Goal: Task Accomplishment & Management: Manage account settings

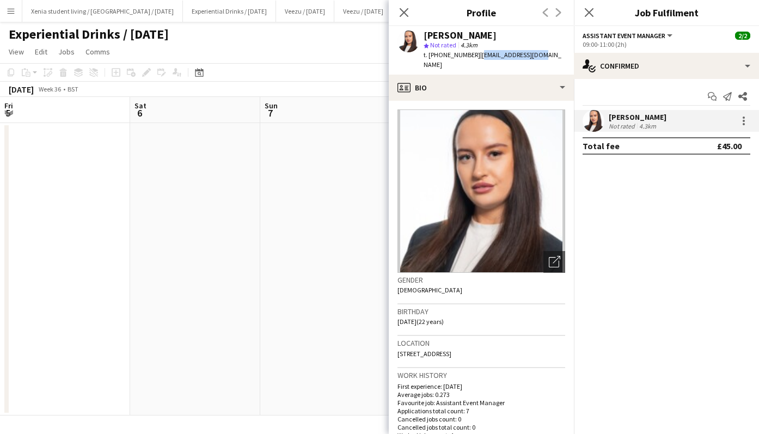
scroll to position [0, 374]
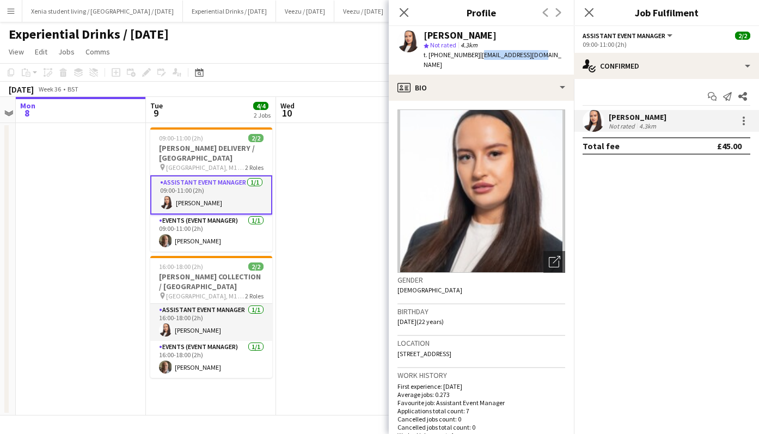
click at [589, 13] on icon at bounding box center [589, 12] width 9 height 9
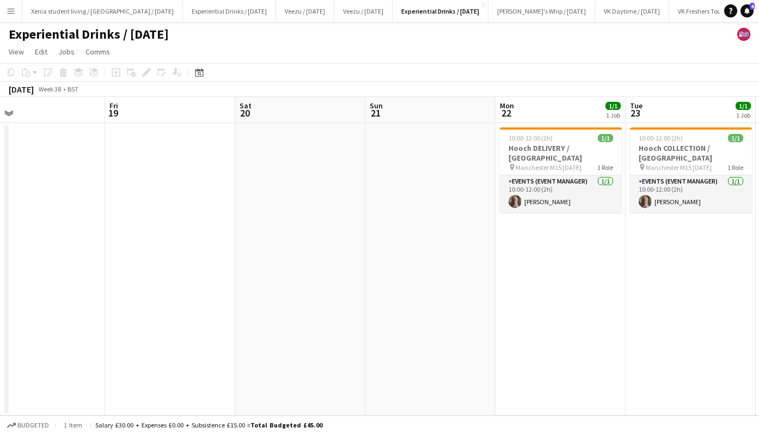
scroll to position [0, 426]
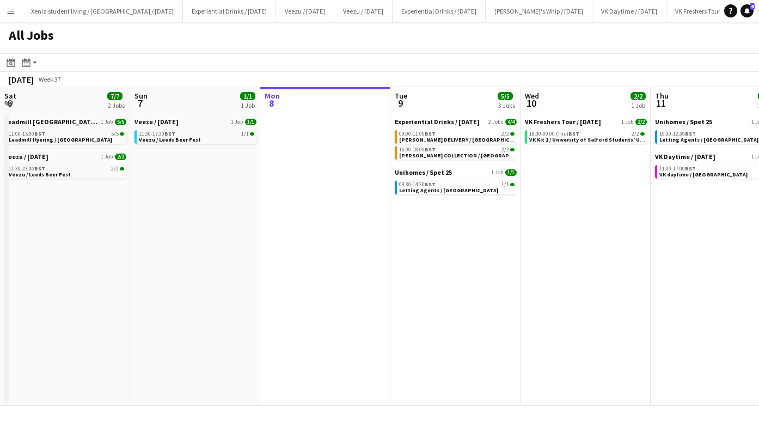
scroll to position [0, 269]
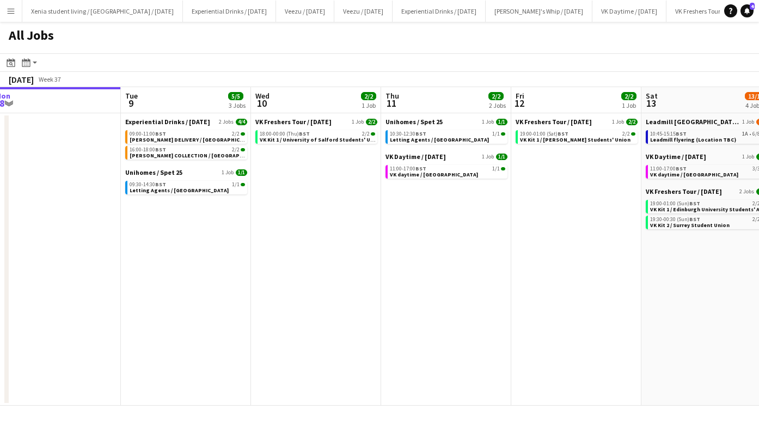
click at [10, 9] on app-icon "Menu" at bounding box center [11, 11] width 9 height 9
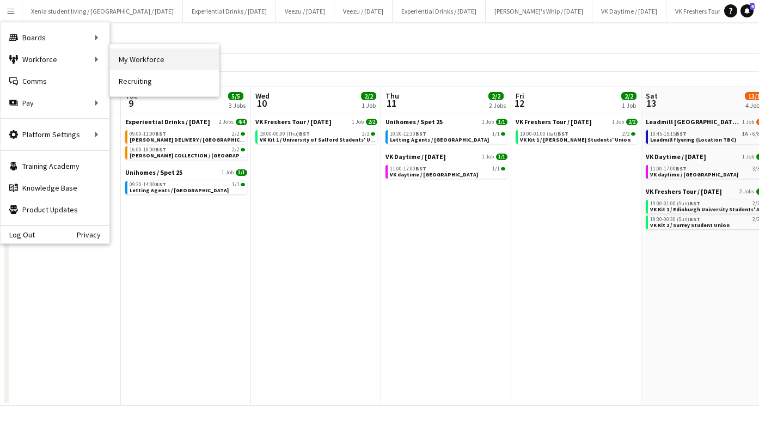
click at [138, 49] on link "My Workforce" at bounding box center [164, 59] width 109 height 22
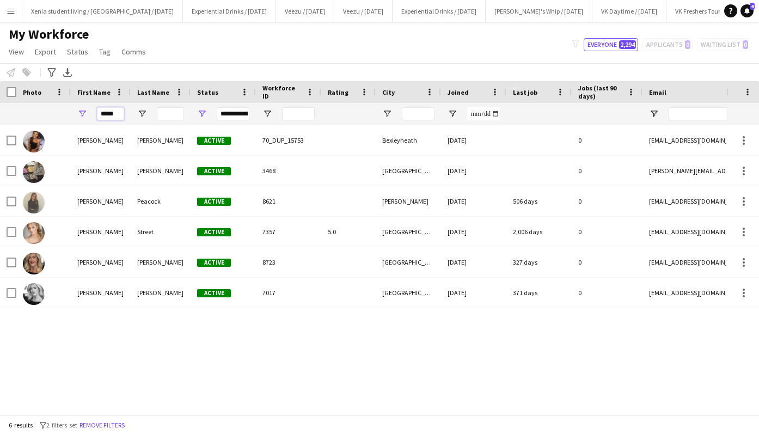
click at [116, 112] on input "*****" at bounding box center [110, 113] width 27 height 13
type input "*"
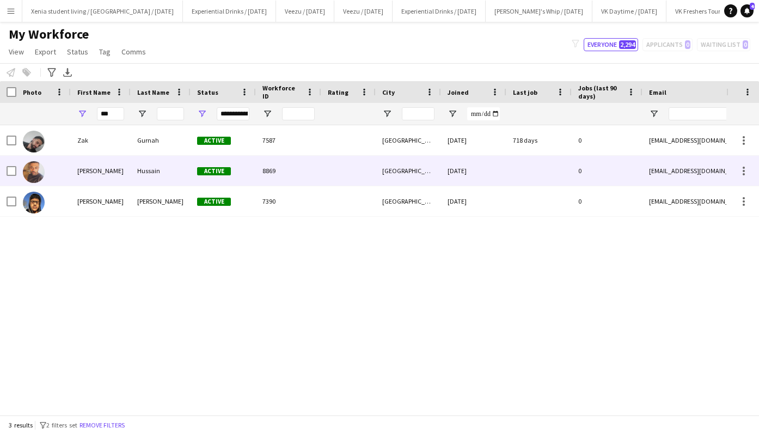
click at [157, 175] on div "Hussain" at bounding box center [161, 171] width 60 height 30
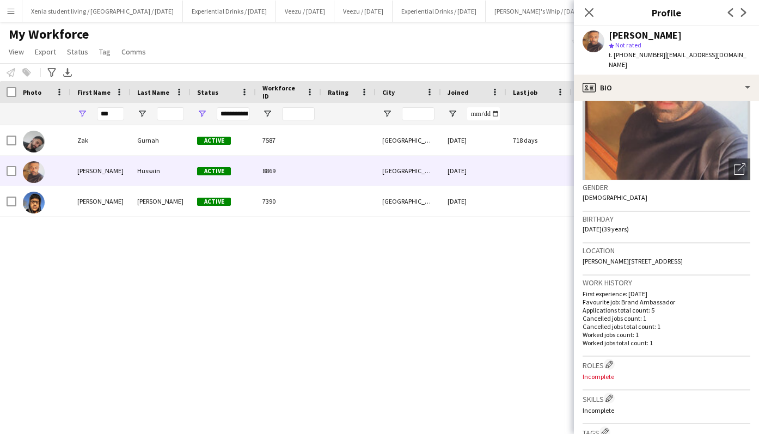
scroll to position [93, 0]
drag, startPoint x: 687, startPoint y: 248, endPoint x: 660, endPoint y: 251, distance: 26.9
click at [660, 251] on div "Location [PERSON_NAME][STREET_ADDRESS]" at bounding box center [666, 259] width 168 height 32
copy span "NG2 4AR"
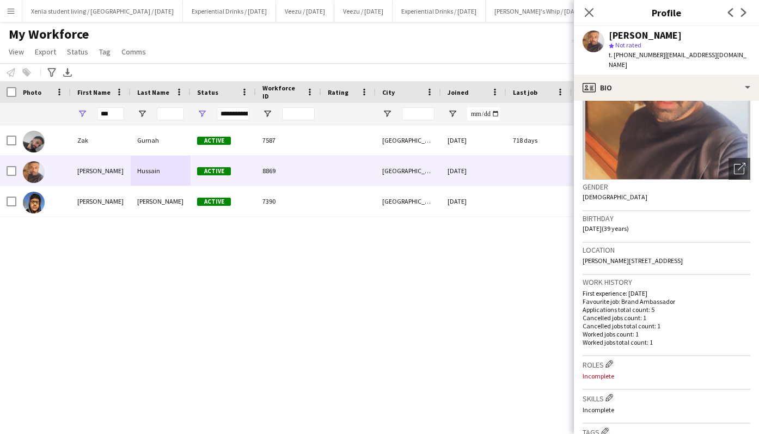
scroll to position [0, 0]
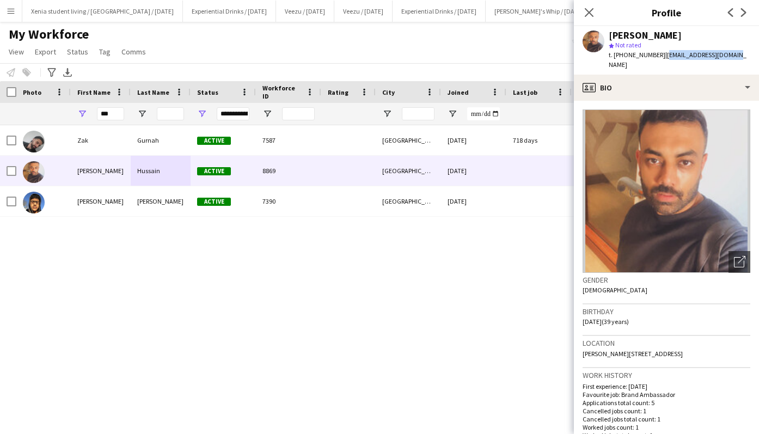
drag, startPoint x: 728, startPoint y: 53, endPoint x: 661, endPoint y: 56, distance: 67.5
click at [661, 56] on div "[PERSON_NAME] star Not rated t. [PHONE_NUMBER] | [EMAIL_ADDRESS][DOMAIN_NAME]" at bounding box center [666, 50] width 185 height 48
copy span "[EMAIL_ADDRESS][DOMAIN_NAME]"
click at [112, 112] on input "***" at bounding box center [110, 113] width 27 height 13
type input "*"
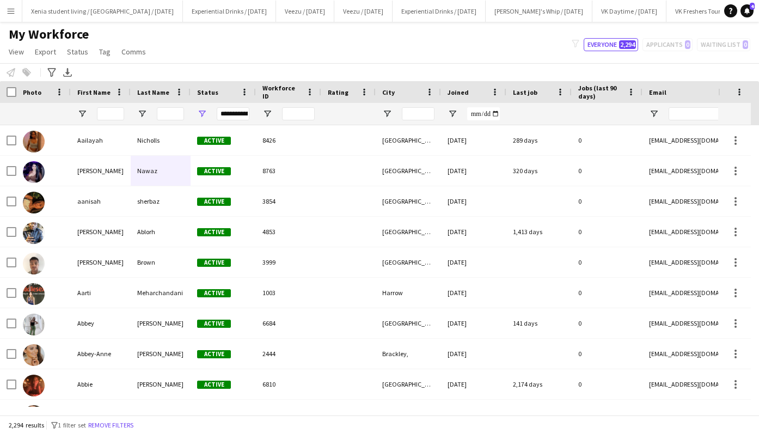
click at [13, 9] on app-icon "Menu" at bounding box center [11, 11] width 9 height 9
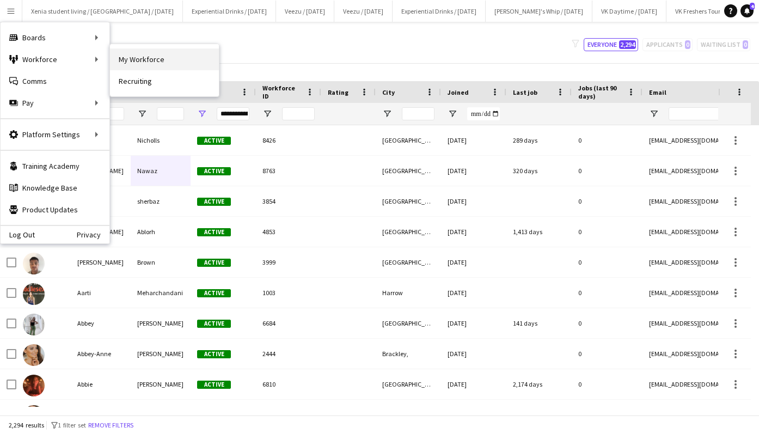
click at [122, 60] on link "My Workforce" at bounding box center [164, 59] width 109 height 22
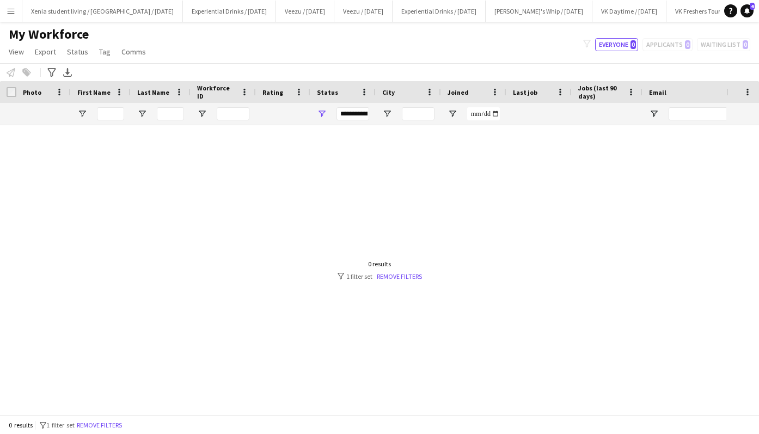
click at [9, 9] on app-icon "Menu" at bounding box center [11, 11] width 9 height 9
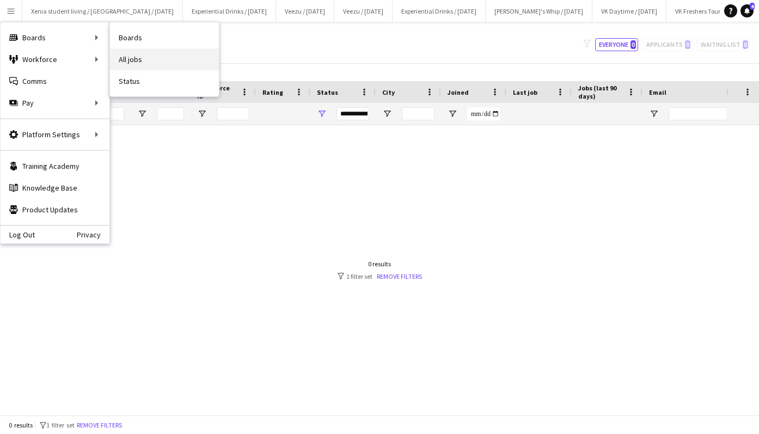
click at [138, 61] on link "All jobs" at bounding box center [164, 59] width 109 height 22
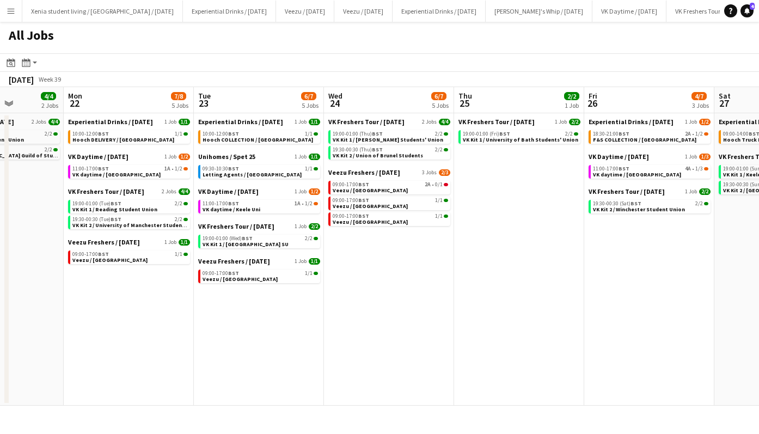
scroll to position [0, 326]
click at [254, 207] on span "VK daytime / Keele Uni" at bounding box center [232, 209] width 58 height 7
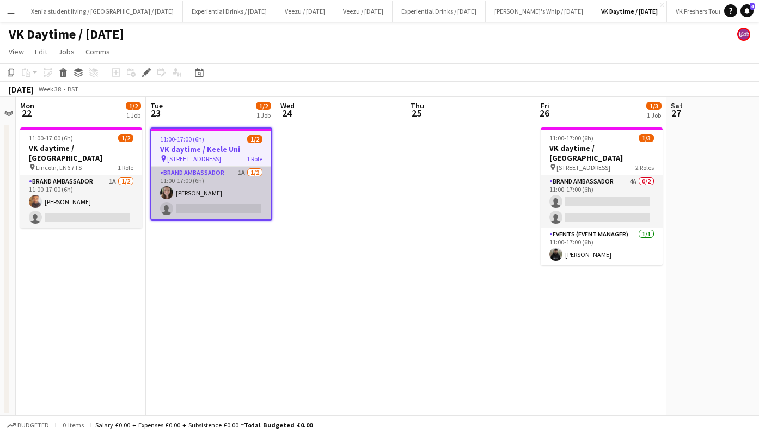
click at [243, 206] on app-card-role "Brand Ambassador 1A 1/2 11:00-17:00 (6h) Francesca Mellor single-neutral-actions" at bounding box center [211, 193] width 120 height 53
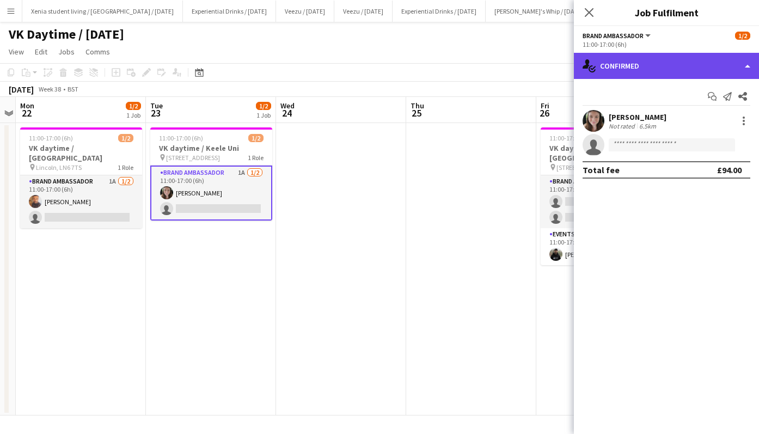
click at [623, 73] on div "single-neutral-actions-check-2 Confirmed" at bounding box center [666, 66] width 185 height 26
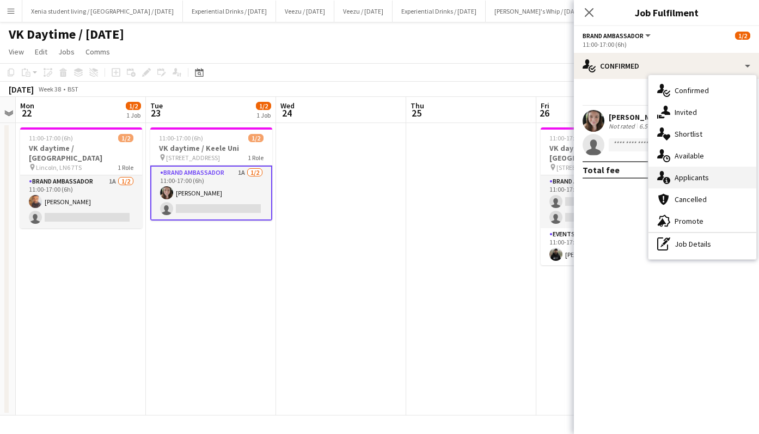
click at [696, 178] on span "Applicants" at bounding box center [691, 178] width 34 height 10
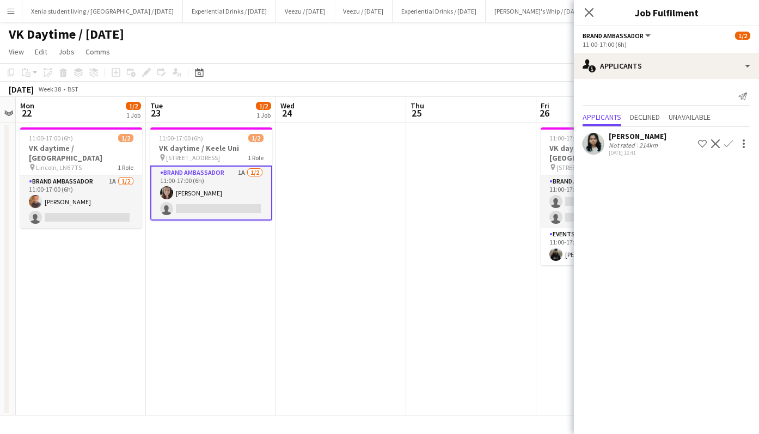
click at [653, 138] on div "Niharika Gautam" at bounding box center [638, 136] width 58 height 10
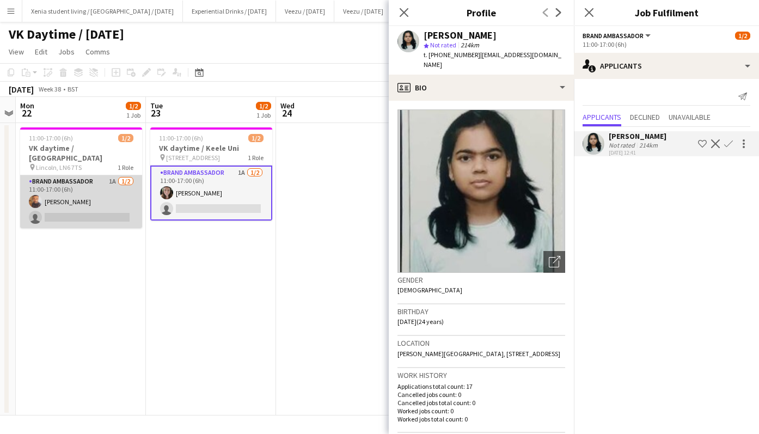
click at [120, 195] on app-card-role "Brand Ambassador 1A 1/2 11:00-17:00 (6h) Zakir Hussain single-neutral-actions" at bounding box center [81, 201] width 122 height 53
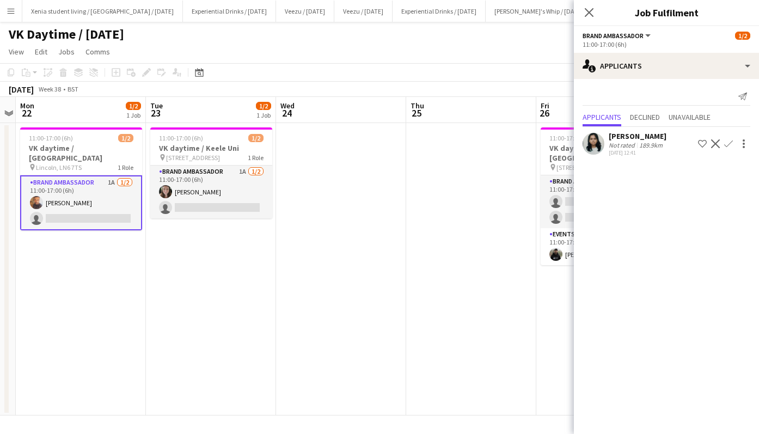
click at [634, 134] on div "Niharika Gautam" at bounding box center [638, 136] width 58 height 10
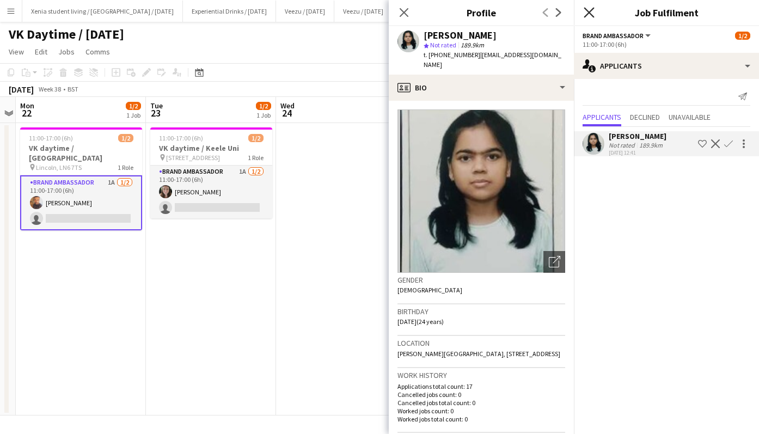
click at [589, 10] on icon "Close pop-in" at bounding box center [588, 12] width 10 height 10
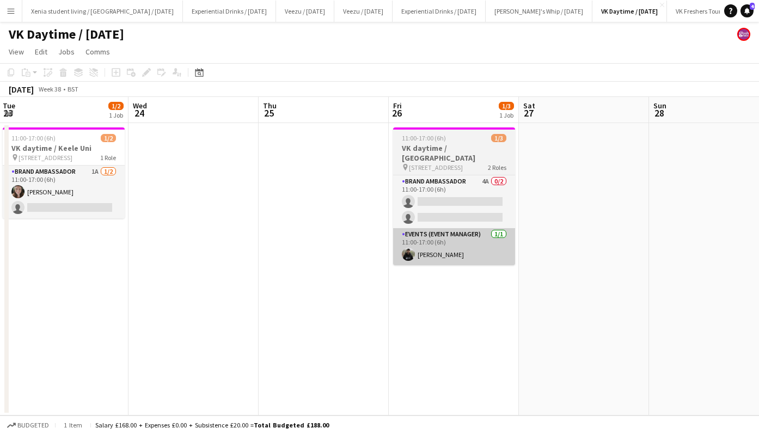
scroll to position [0, 402]
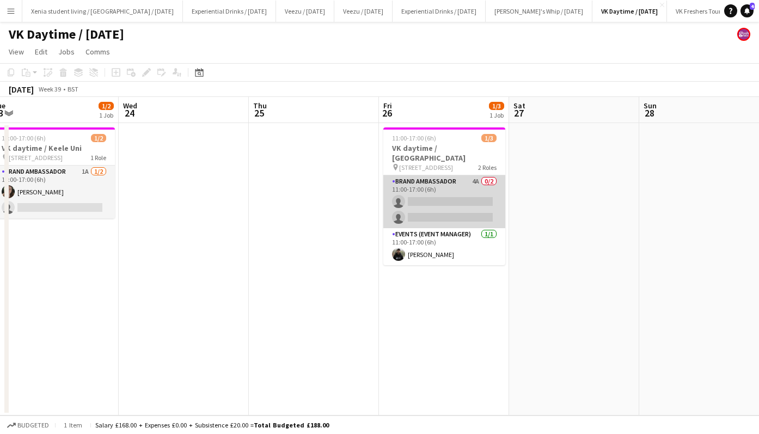
click at [428, 205] on app-card-role "Brand Ambassador 4A 0/2 11:00-17:00 (6h) single-neutral-actions single-neutral-…" at bounding box center [444, 201] width 122 height 53
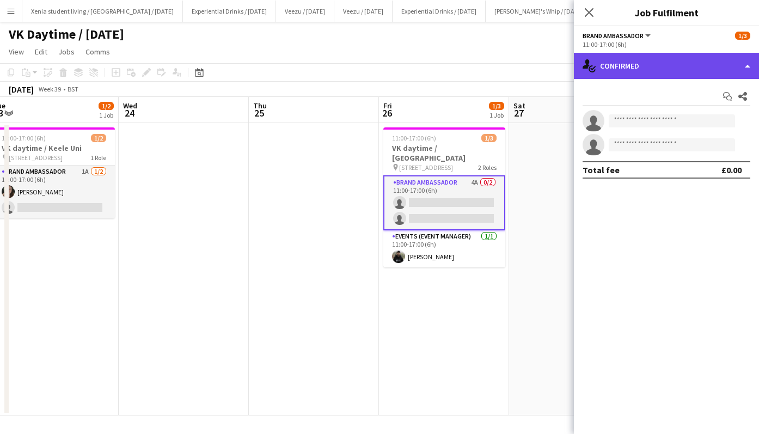
click at [662, 61] on div "single-neutral-actions-check-2 Confirmed" at bounding box center [666, 66] width 185 height 26
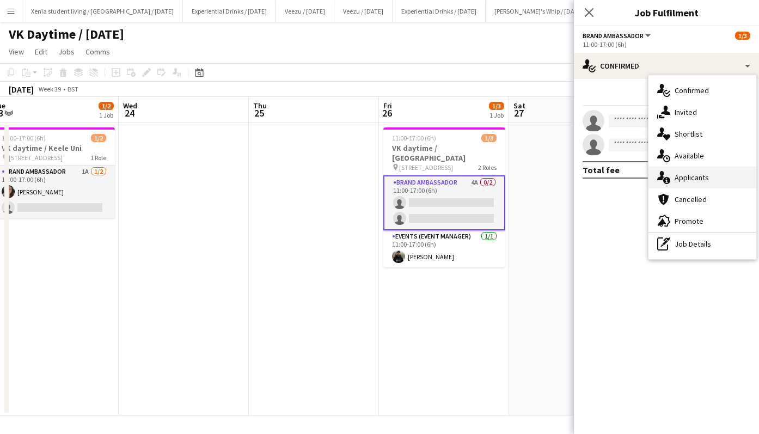
click at [705, 176] on span "Applicants" at bounding box center [691, 178] width 34 height 10
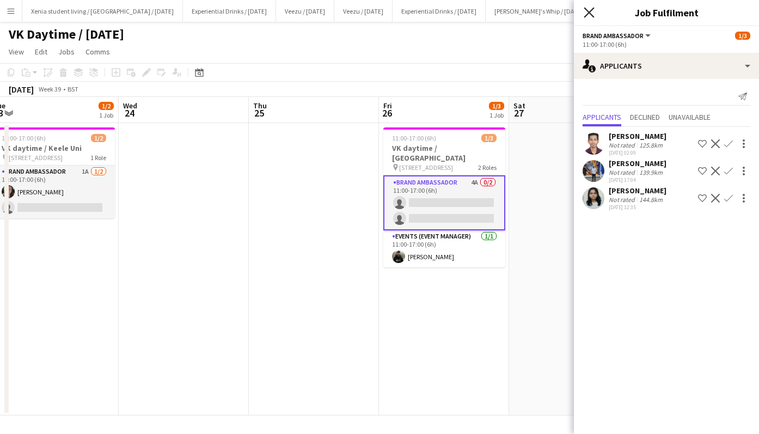
click at [585, 10] on icon "Close pop-in" at bounding box center [588, 12] width 10 height 10
